Goal: Task Accomplishment & Management: Use online tool/utility

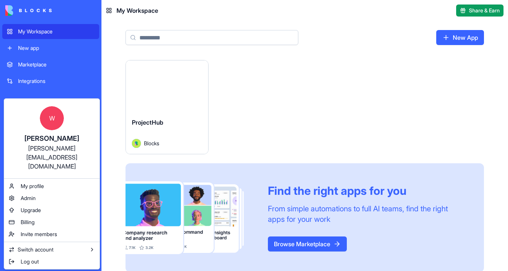
click at [9, 259] on html "My Workspace New app Marketplace Integrations Recent ProjectHub AI Logo Generat…" at bounding box center [254, 135] width 508 height 271
click at [28, 219] on span "Billing" at bounding box center [28, 223] width 14 height 8
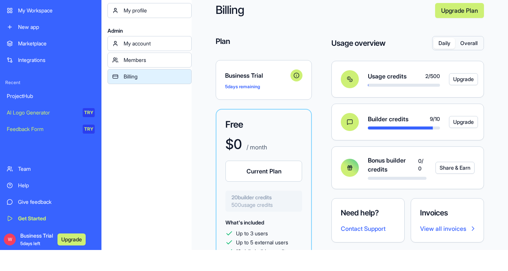
scroll to position [24, 0]
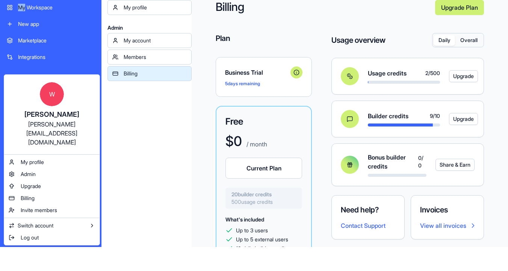
click at [9, 237] on html "My Workspace New app Marketplace Integrations Recent ProjectHub AI Logo Generat…" at bounding box center [254, 111] width 508 height 271
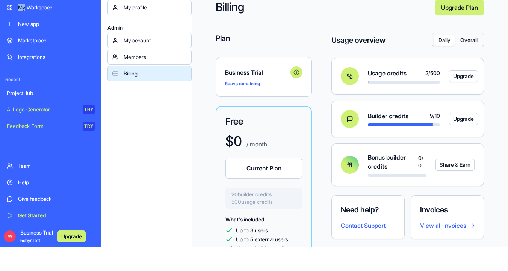
click at [32, 160] on link "Team" at bounding box center [50, 166] width 97 height 15
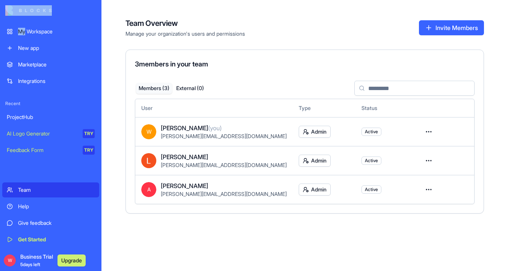
click at [52, 32] on div "My Workspace" at bounding box center [56, 32] width 77 height 8
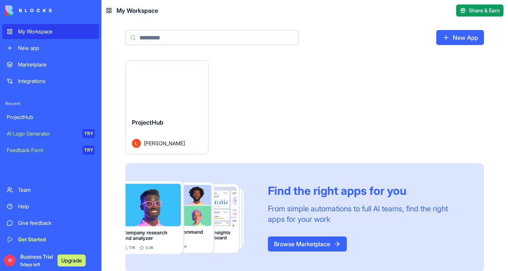
click at [195, 84] on button "Launch" at bounding box center [167, 86] width 56 height 15
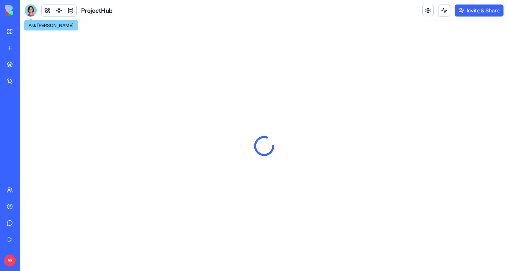
click at [32, 11] on div at bounding box center [31, 11] width 12 height 12
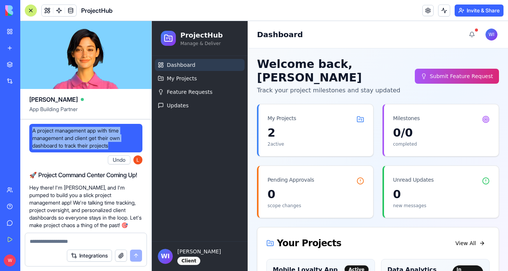
drag, startPoint x: 118, startPoint y: 149, endPoint x: 32, endPoint y: 131, distance: 87.1
click at [32, 131] on span "A project management app with time management and client get their own dashboar…" at bounding box center [85, 138] width 107 height 23
copy span "A project management app with time management and client get their own dashboar…"
